Goal: Transaction & Acquisition: Purchase product/service

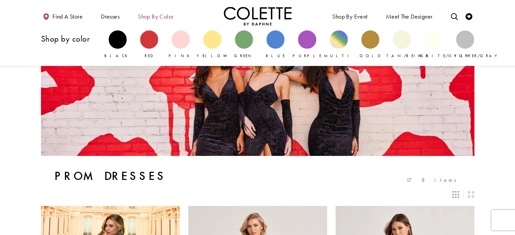
click at [156, 17] on span "Shop by color" at bounding box center [156, 16] width 36 height 7
click at [242, 42] on div "Primary block" at bounding box center [244, 39] width 18 height 18
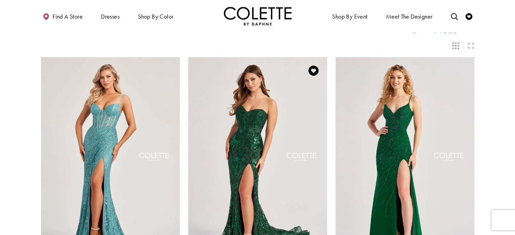
scroll to position [34, 0]
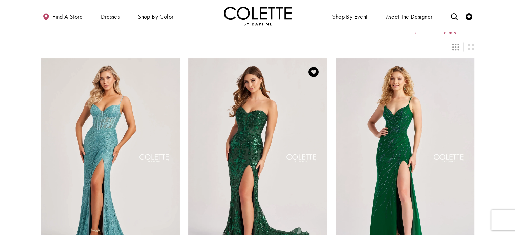
click at [284, 159] on img "Visit Colette by Daphne Style No. CL8440 Page" at bounding box center [257, 160] width 139 height 202
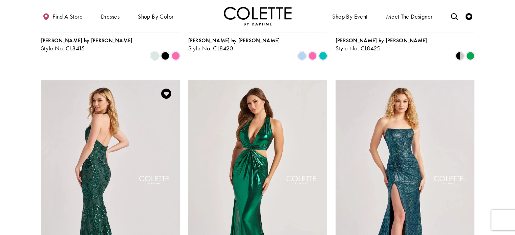
scroll to position [508, 0]
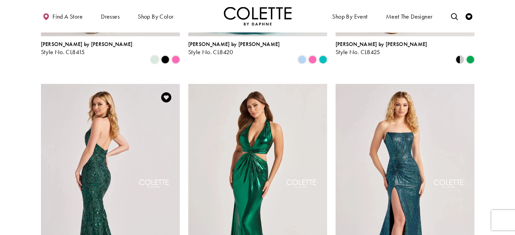
click at [124, 161] on img "Visit Colette by Daphne Style No. CL8495 Page" at bounding box center [110, 185] width 139 height 202
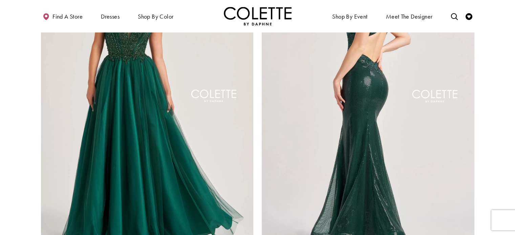
scroll to position [1252, 0]
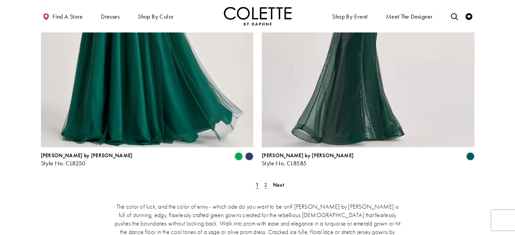
click at [267, 181] on span "2" at bounding box center [265, 184] width 3 height 7
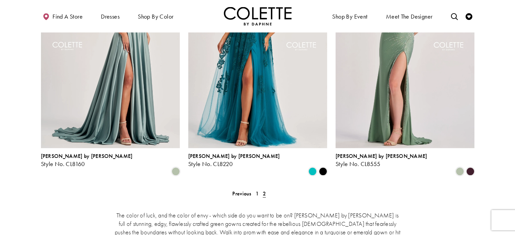
scroll to position [203, 0]
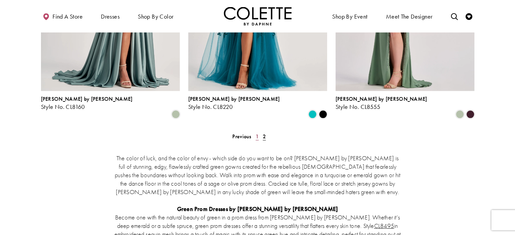
click at [257, 133] on span "1" at bounding box center [257, 136] width 3 height 7
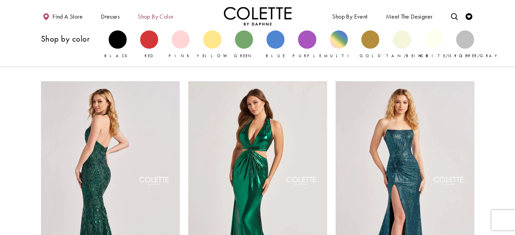
scroll to position [510, 0]
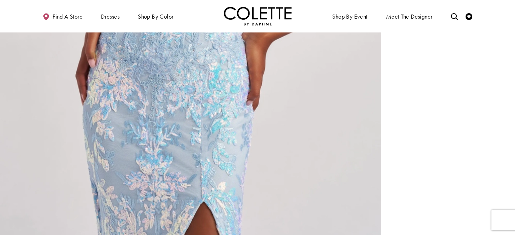
scroll to position [1415, 0]
